Goal: Task Accomplishment & Management: Manage account settings

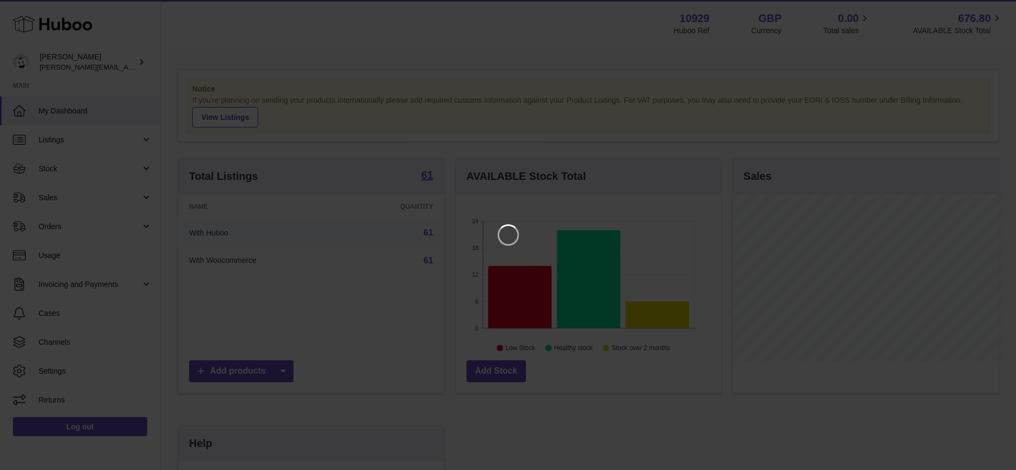
scroll to position [167, 270]
click at [1001, 10] on icon "Close" at bounding box center [1000, 9] width 9 height 9
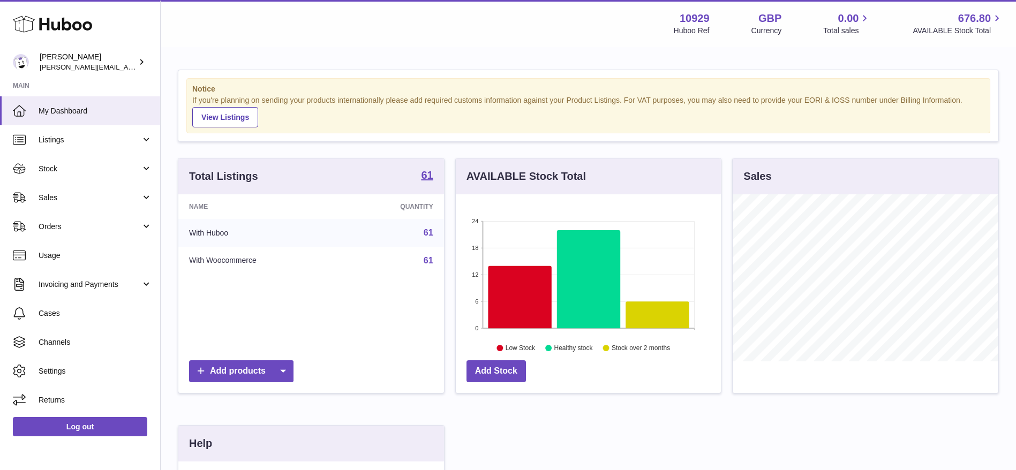
scroll to position [535530, 535432]
click at [46, 174] on link "Stock" at bounding box center [80, 168] width 160 height 29
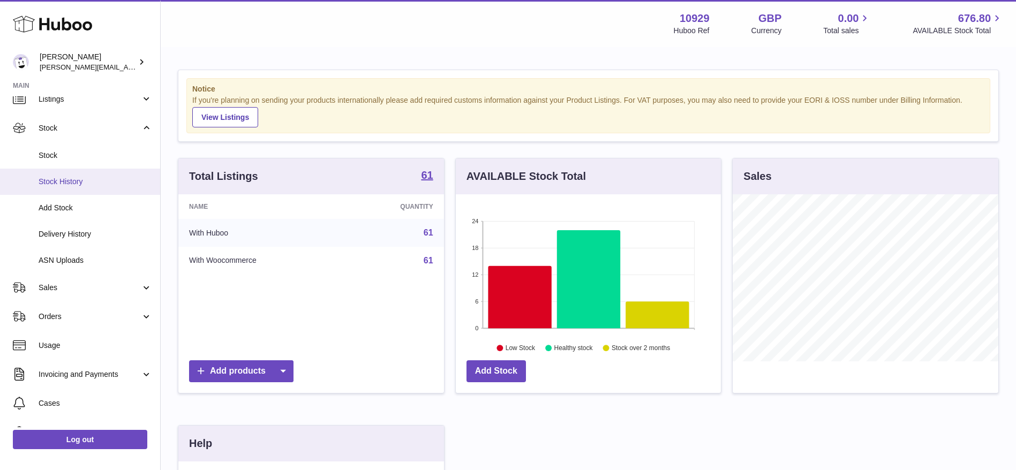
scroll to position [40, 0]
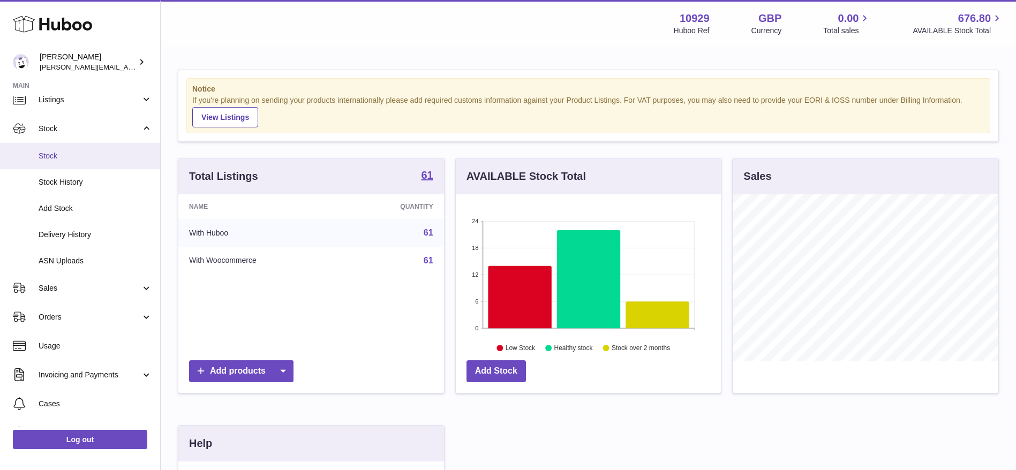
click at [76, 152] on span "Stock" at bounding box center [96, 156] width 114 height 10
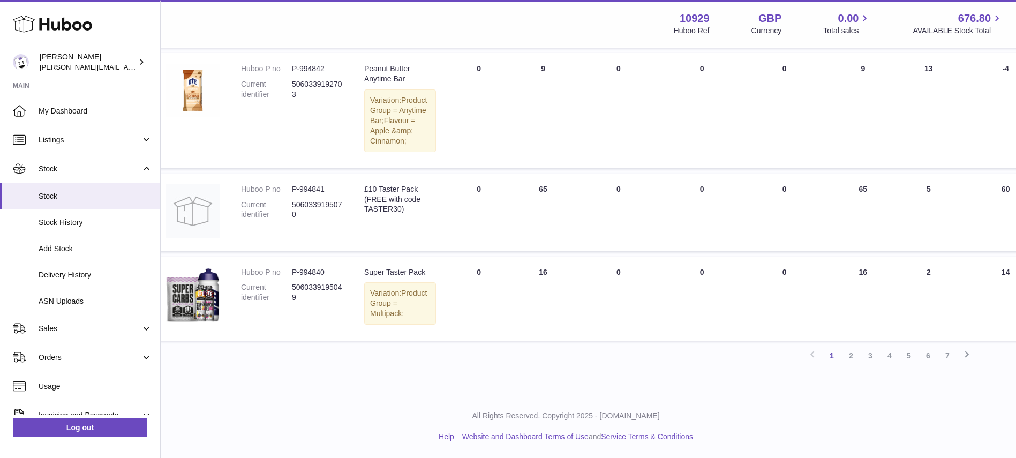
scroll to position [1227, 22]
click at [853, 355] on link "2" at bounding box center [851, 355] width 19 height 19
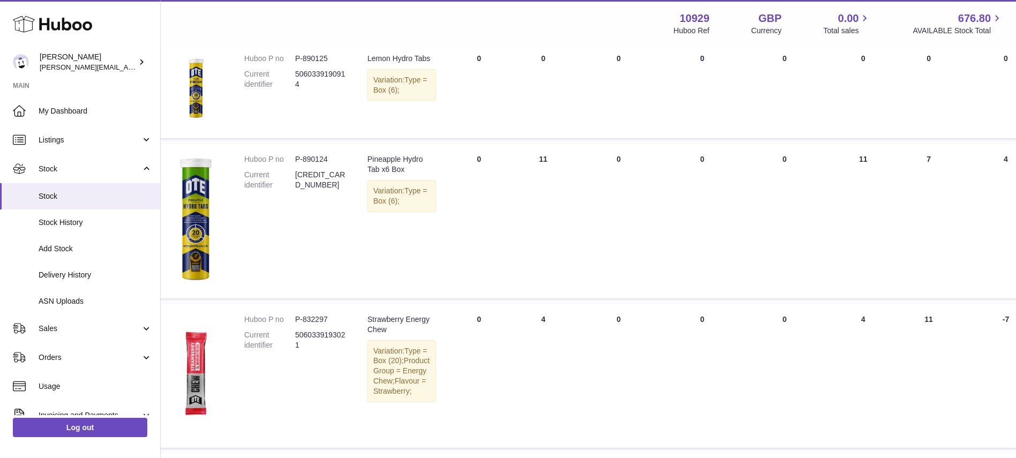
scroll to position [800, 19]
